Goal: Task Accomplishment & Management: Manage account settings

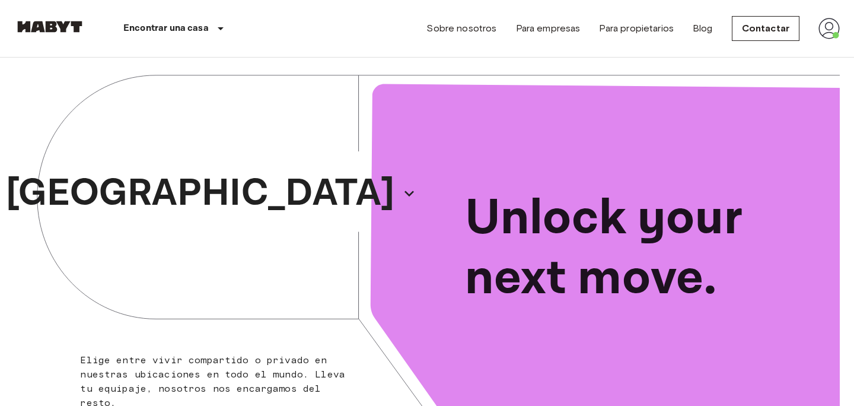
click at [828, 32] on img at bounding box center [828, 28] width 21 height 21
click at [787, 52] on li "Perfil" at bounding box center [785, 49] width 119 height 21
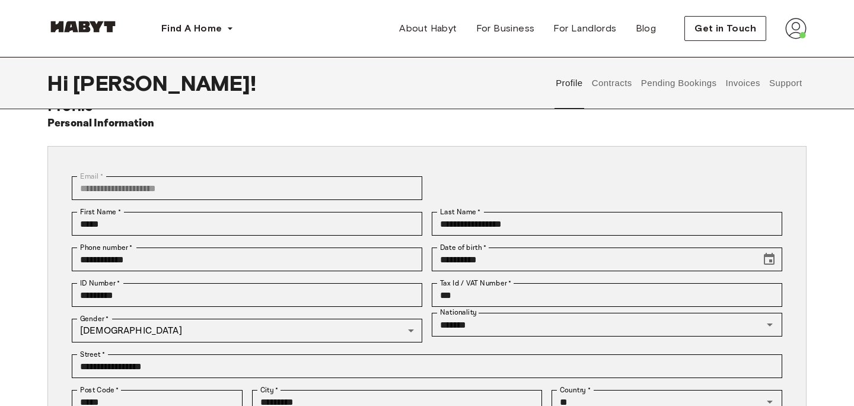
scroll to position [33, 0]
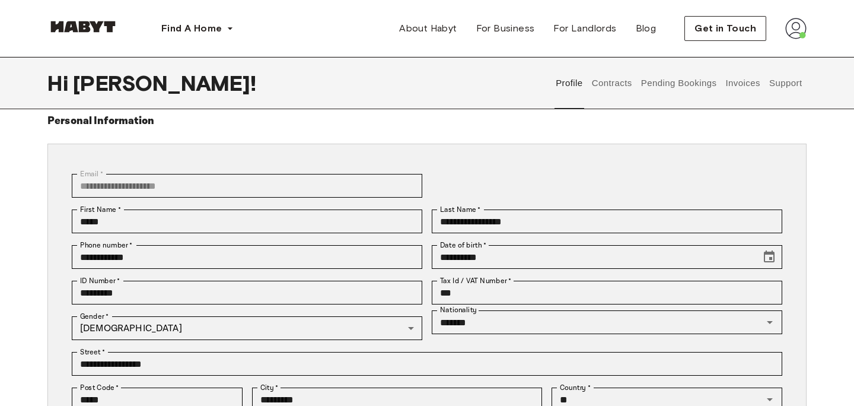
click at [678, 90] on button "Pending Bookings" at bounding box center [678, 83] width 79 height 52
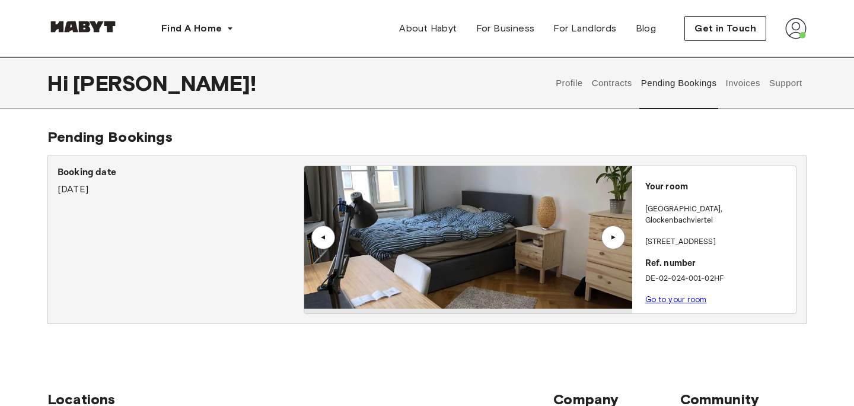
click at [743, 84] on button "Invoices" at bounding box center [742, 83] width 37 height 52
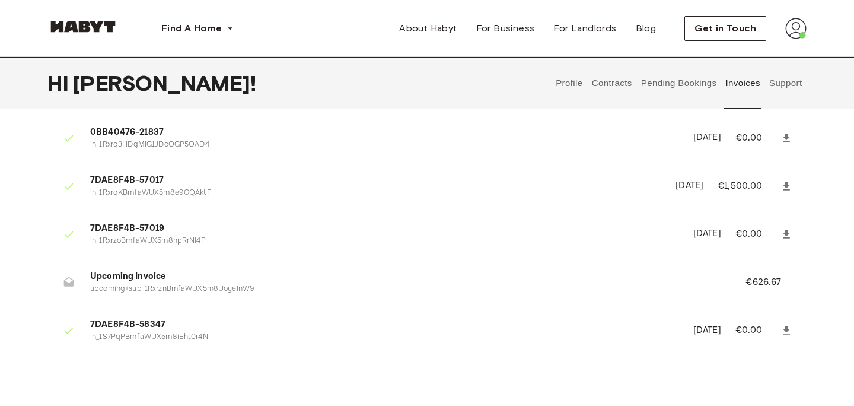
scroll to position [45, 0]
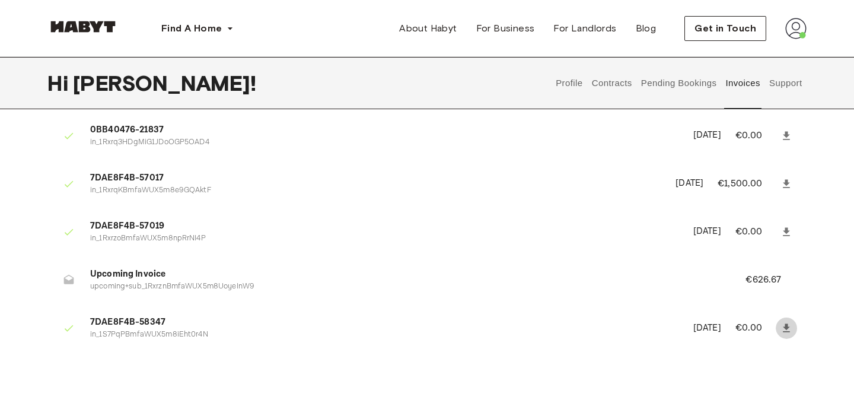
click at [790, 328] on icon at bounding box center [786, 328] width 12 height 12
click at [770, 88] on button "Support" at bounding box center [785, 83] width 36 height 52
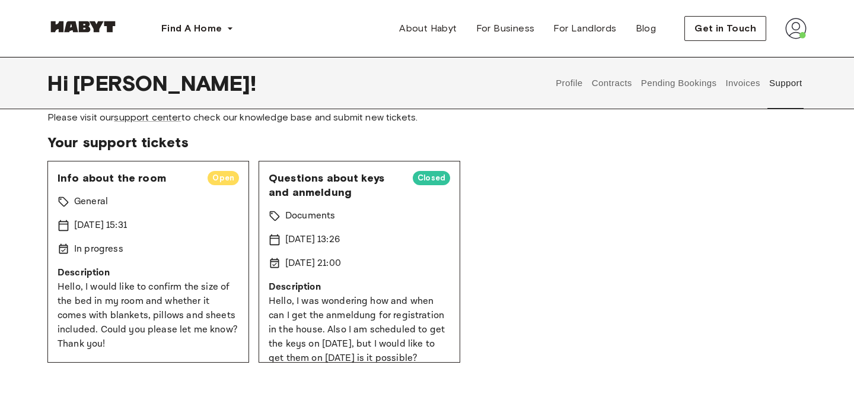
click at [701, 95] on button "Pending Bookings" at bounding box center [678, 83] width 79 height 52
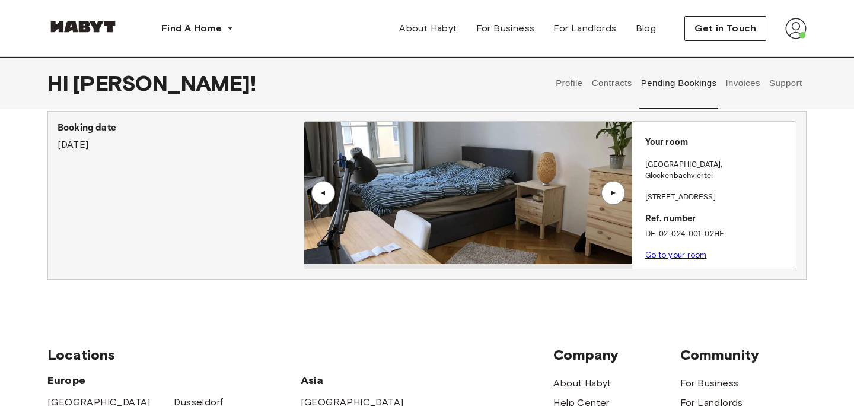
click at [612, 193] on div "▲" at bounding box center [613, 192] width 12 height 7
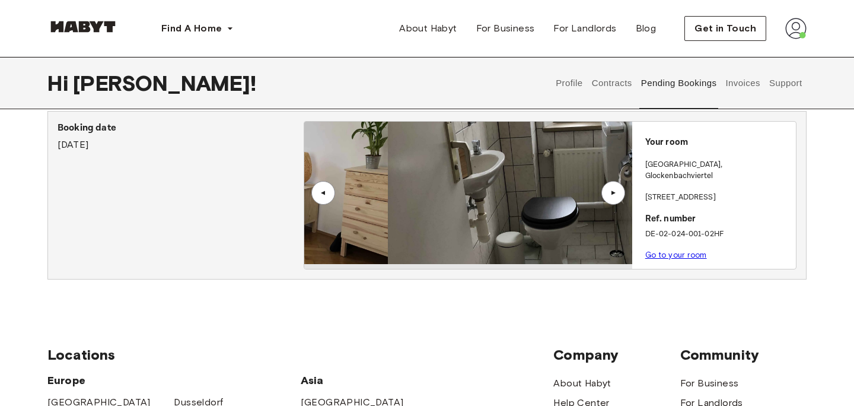
click at [615, 190] on div "▲" at bounding box center [613, 192] width 12 height 7
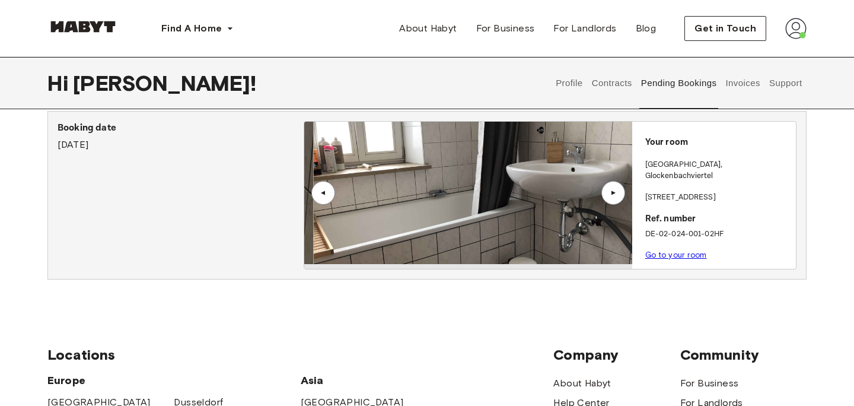
click at [615, 190] on div "▲" at bounding box center [613, 192] width 12 height 7
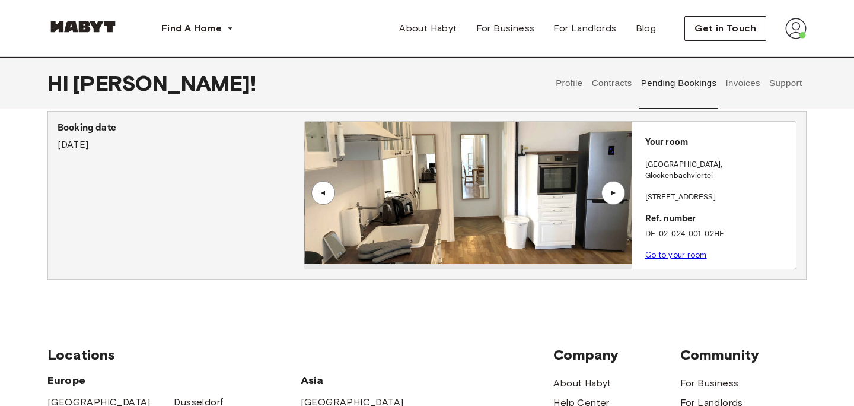
click at [618, 190] on div "▲" at bounding box center [613, 192] width 12 height 7
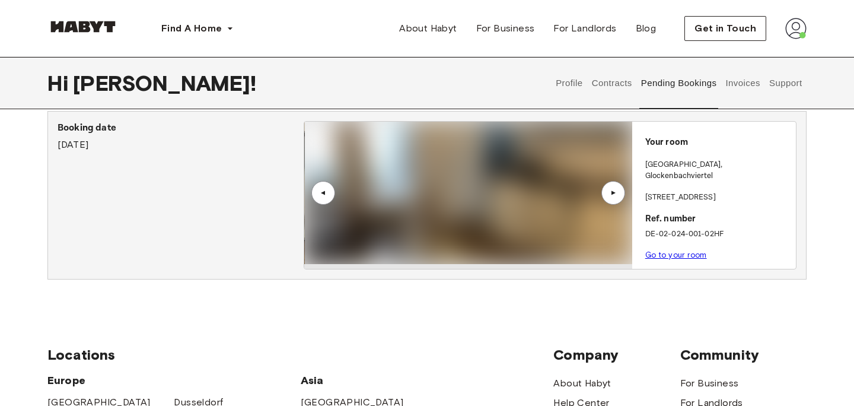
click at [317, 189] on div "▲" at bounding box center [323, 193] width 24 height 24
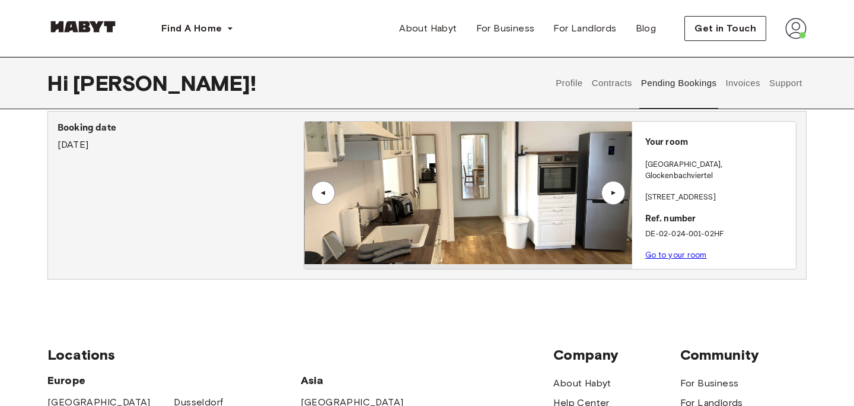
click at [611, 197] on div "▲" at bounding box center [613, 193] width 24 height 24
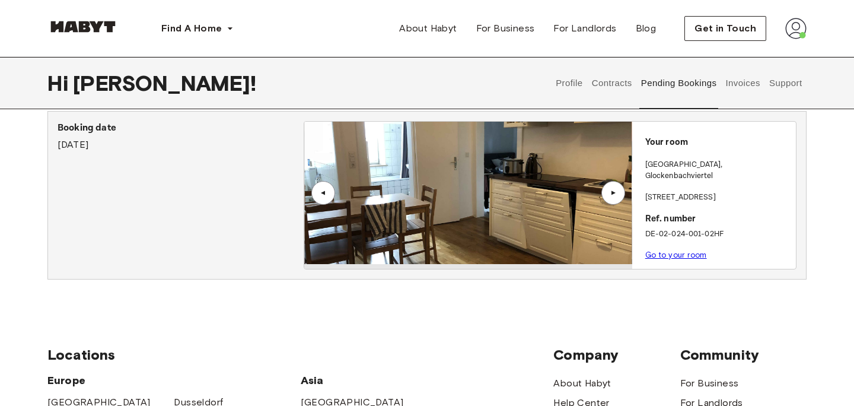
click at [611, 197] on div "▲" at bounding box center [613, 193] width 24 height 24
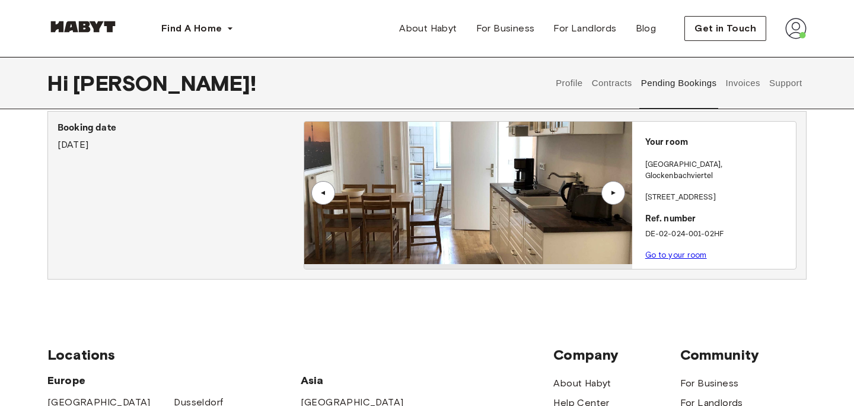
click at [611, 197] on div "▲" at bounding box center [613, 193] width 24 height 24
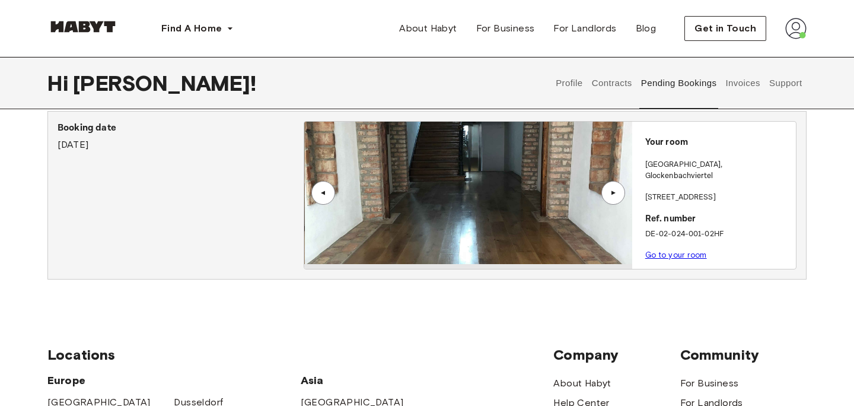
click at [611, 197] on div "▲" at bounding box center [613, 193] width 24 height 24
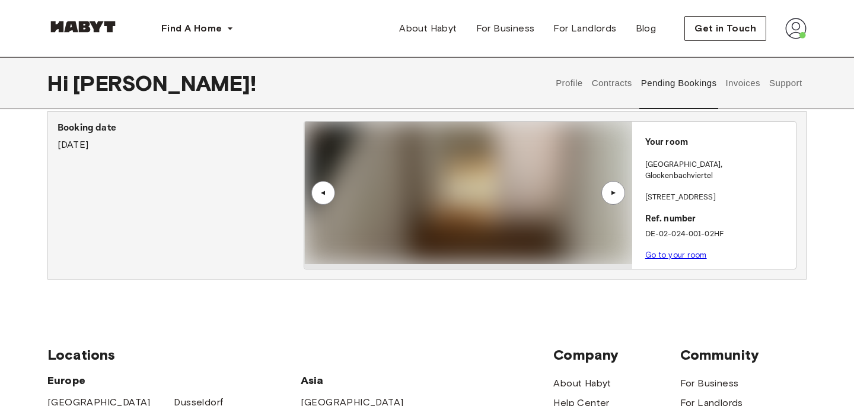
click at [611, 197] on div "▲" at bounding box center [613, 193] width 24 height 24
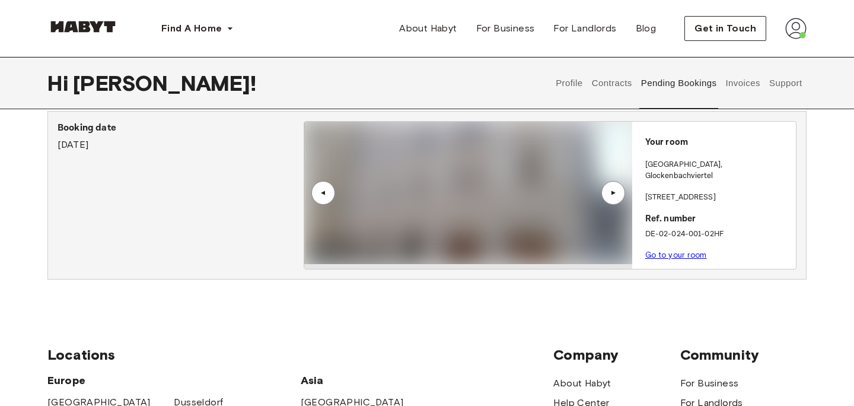
click at [317, 194] on div "▲" at bounding box center [323, 193] width 24 height 24
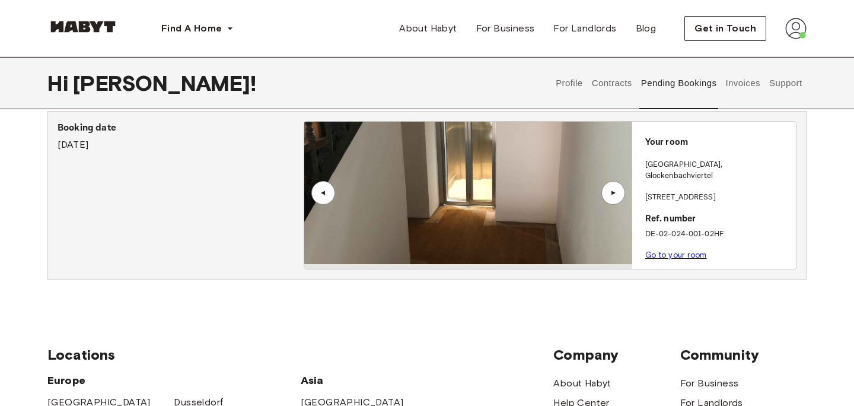
click at [603, 205] on img at bounding box center [467, 193] width 327 height 142
click at [608, 197] on div "▲" at bounding box center [613, 193] width 24 height 24
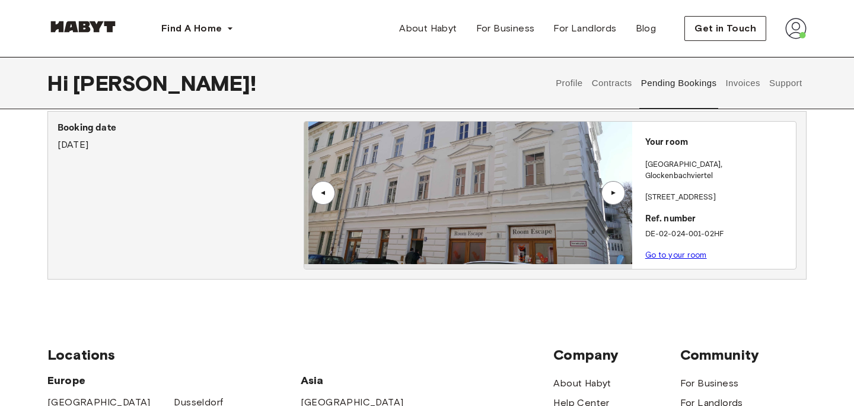
click at [613, 195] on div "▲" at bounding box center [613, 192] width 12 height 7
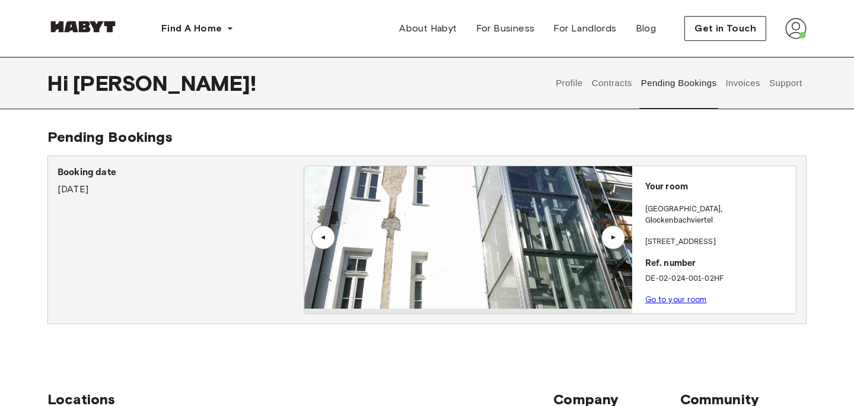
click at [729, 82] on button "Invoices" at bounding box center [742, 83] width 37 height 52
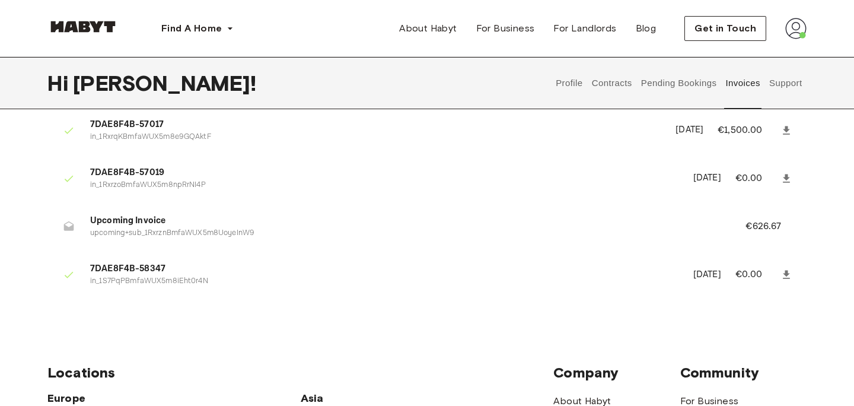
scroll to position [100, 0]
click at [794, 89] on button "Support" at bounding box center [785, 83] width 36 height 52
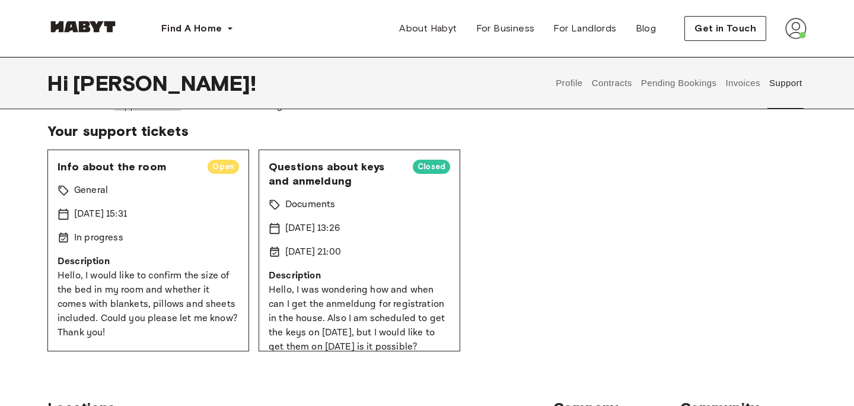
scroll to position [10, 0]
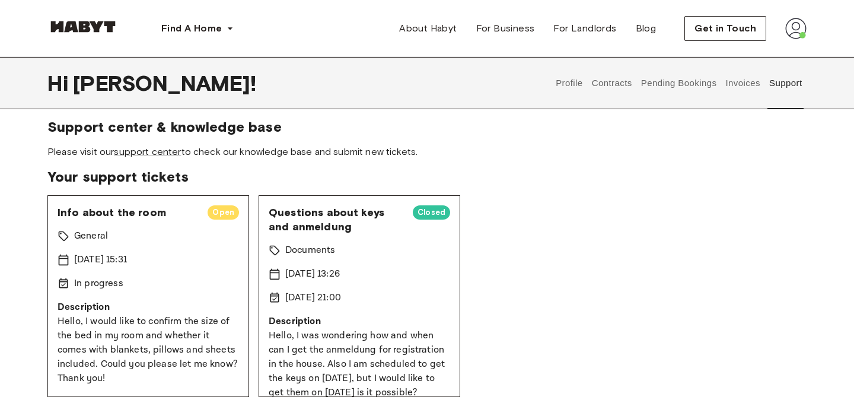
click at [697, 84] on button "Pending Bookings" at bounding box center [678, 83] width 79 height 52
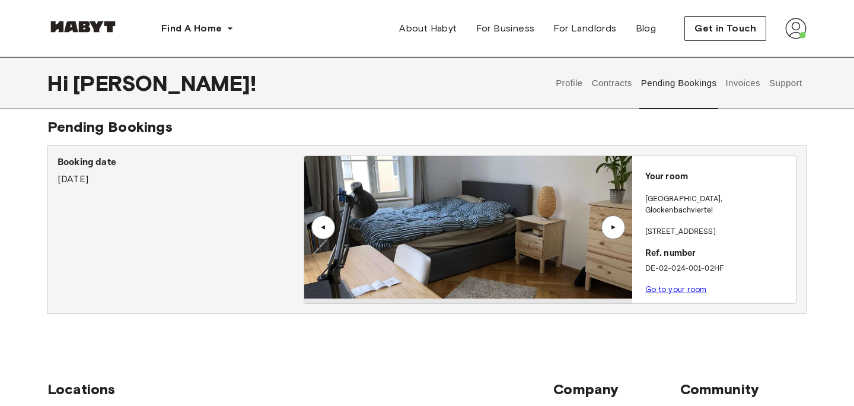
click at [607, 85] on button "Contracts" at bounding box center [611, 83] width 43 height 52
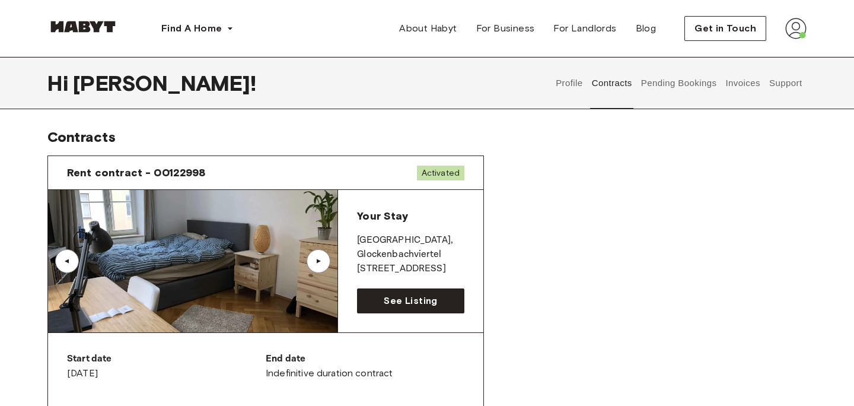
click at [659, 96] on button "Pending Bookings" at bounding box center [678, 83] width 79 height 52
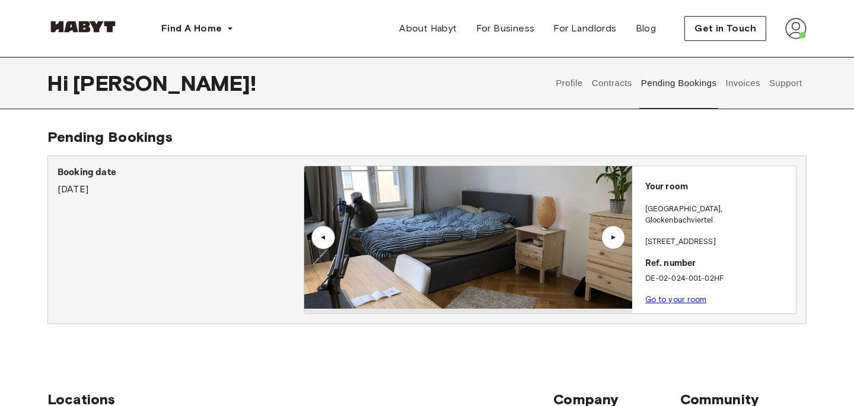
click at [743, 85] on button "Invoices" at bounding box center [742, 83] width 37 height 52
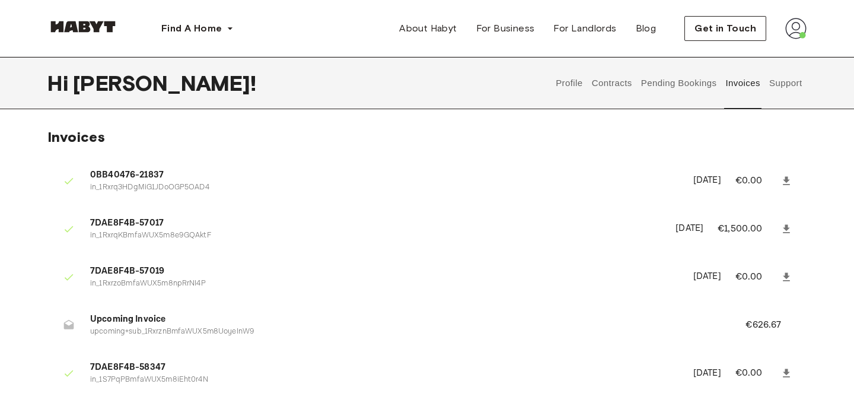
click at [791, 82] on button "Support" at bounding box center [785, 83] width 36 height 52
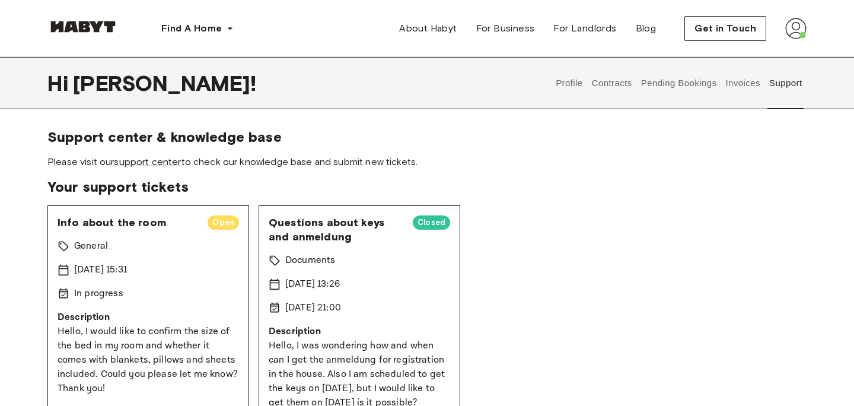
click at [572, 87] on button "Profile" at bounding box center [569, 83] width 30 height 52
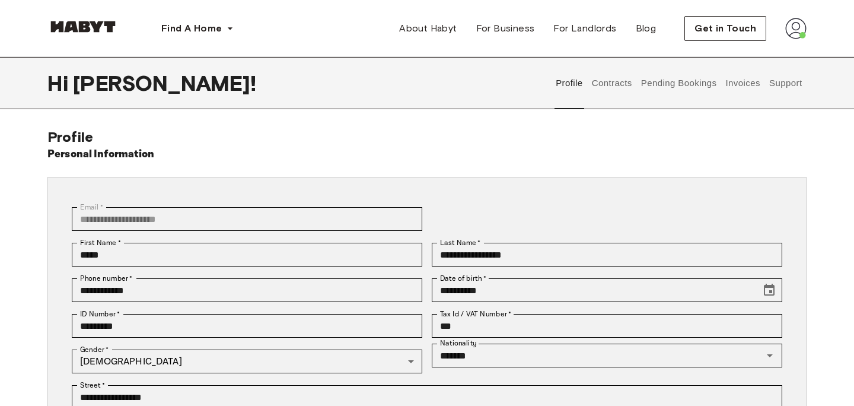
click at [626, 90] on button "Contracts" at bounding box center [611, 83] width 43 height 52
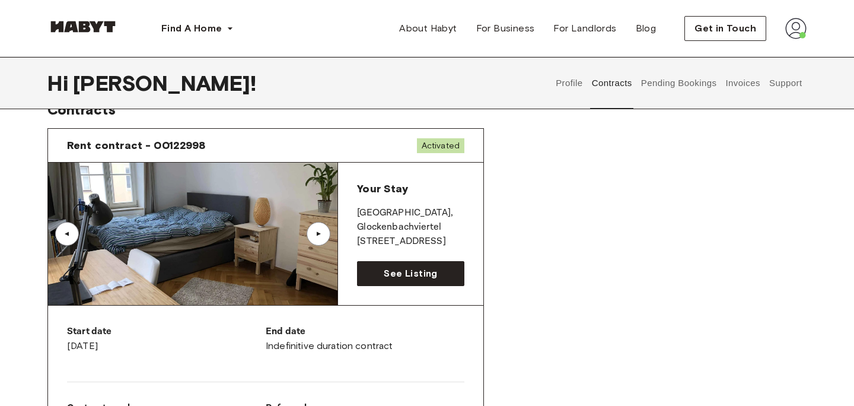
scroll to position [81, 0]
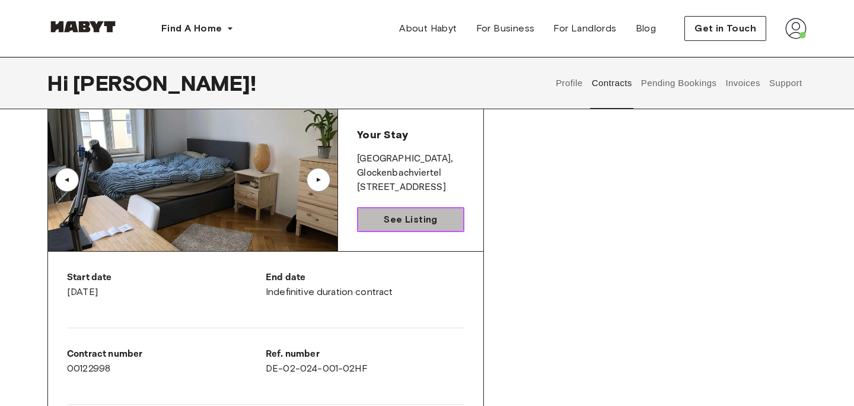
click at [427, 224] on span "See Listing" at bounding box center [410, 219] width 53 height 14
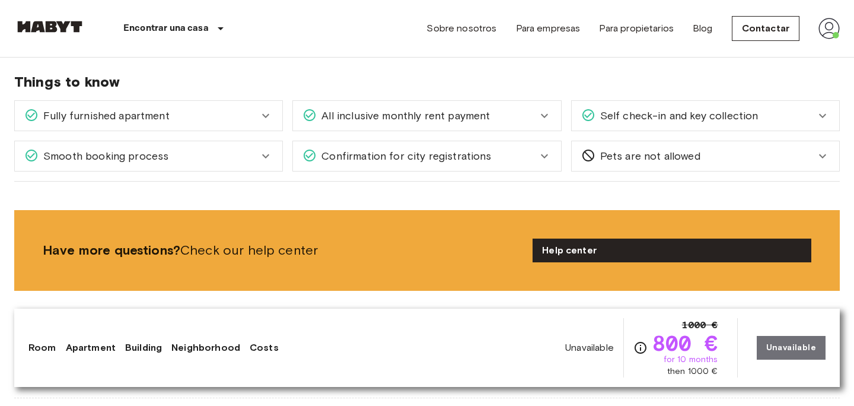
scroll to position [1087, 0]
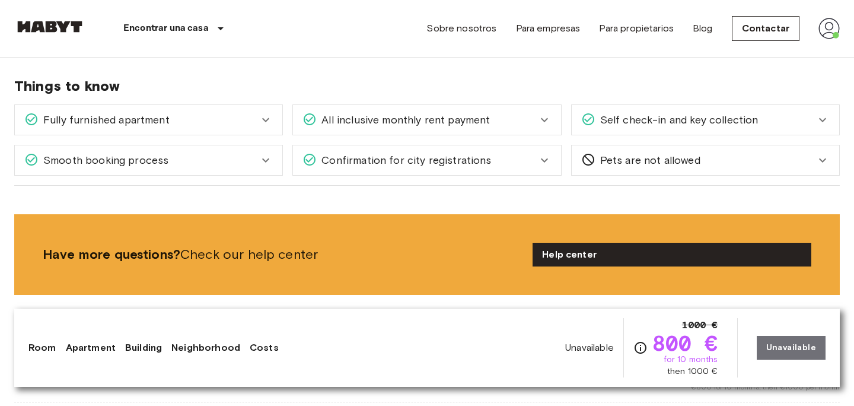
click at [555, 117] on div "All inclusive monthly rent payment" at bounding box center [426, 120] width 267 height 30
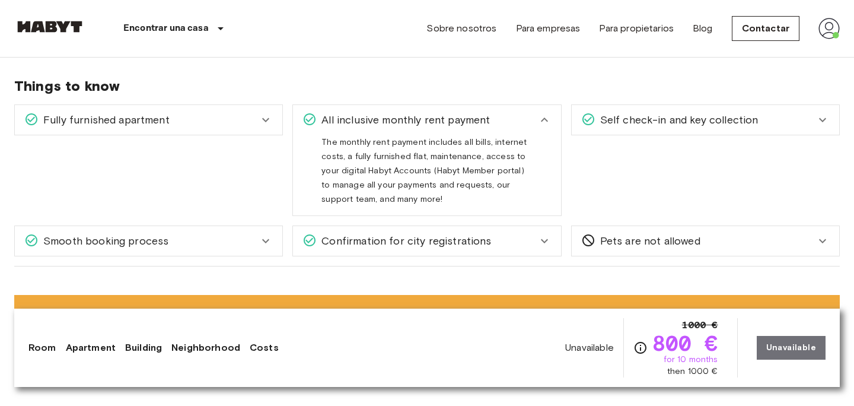
click at [555, 117] on div "All inclusive monthly rent payment" at bounding box center [426, 120] width 267 height 30
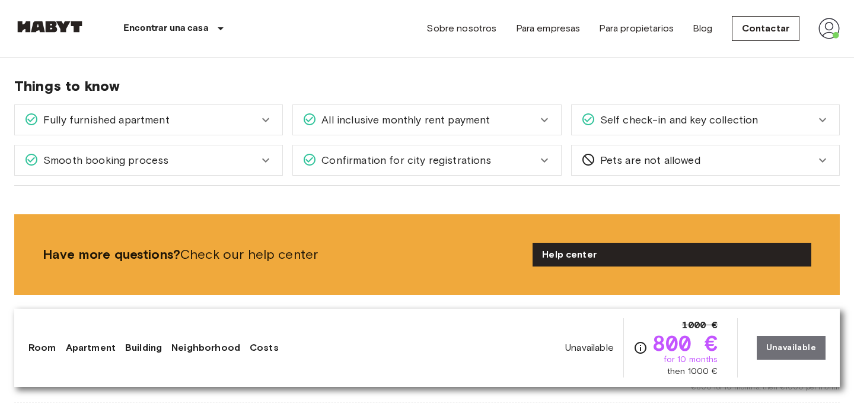
click at [262, 115] on icon at bounding box center [265, 120] width 14 height 14
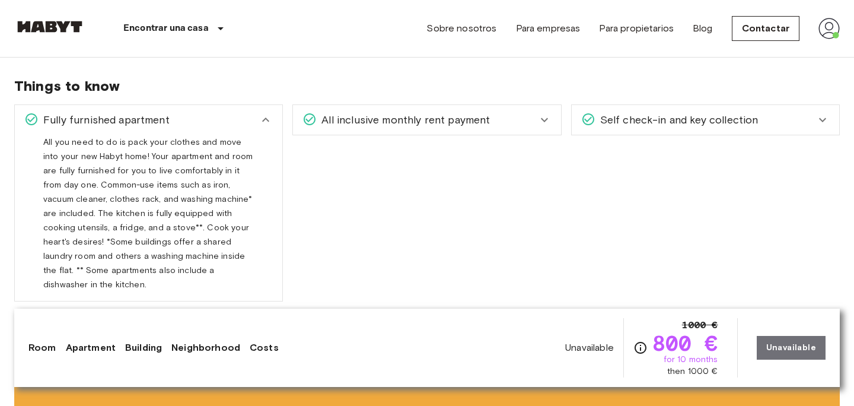
click at [267, 117] on icon at bounding box center [265, 120] width 14 height 14
